Goal: Find specific page/section: Find specific page/section

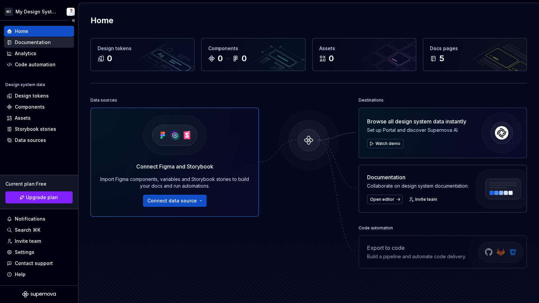
click at [35, 40] on div "Documentation" at bounding box center [33, 42] width 36 height 7
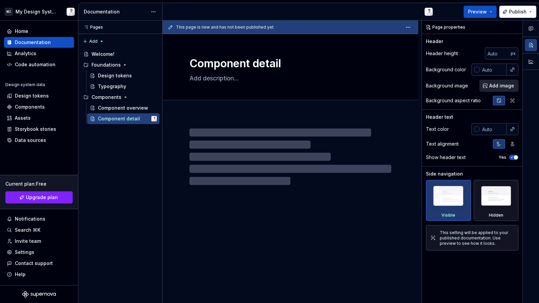
type textarea "*"
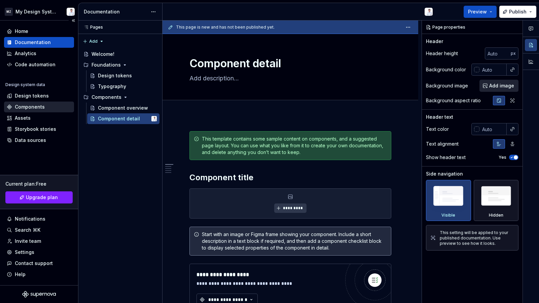
click at [30, 106] on div "Components" at bounding box center [30, 107] width 30 height 7
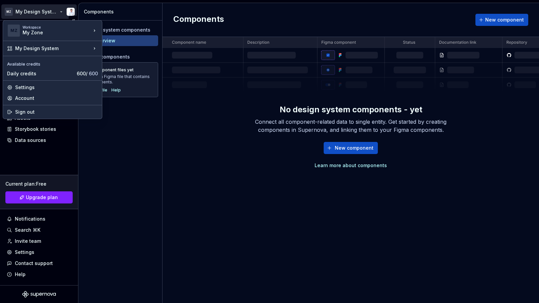
click at [39, 12] on html "MZ My Design System Home Documentation Analytics Code automation Design system …" at bounding box center [269, 151] width 539 height 303
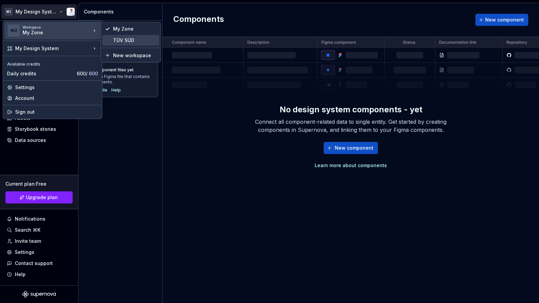
click at [117, 41] on div "TÜV SÜD" at bounding box center [135, 40] width 44 height 7
